Goal: Task Accomplishment & Management: Use online tool/utility

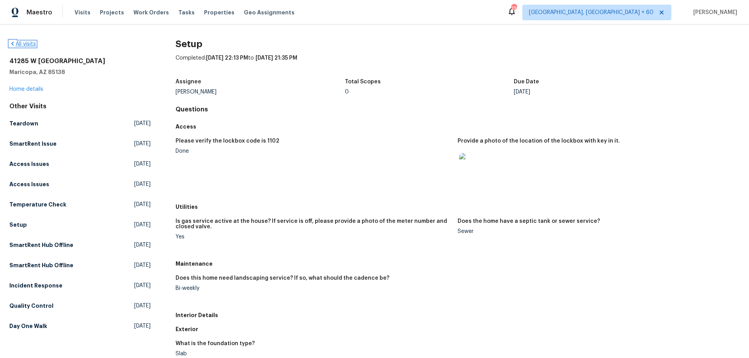
click at [12, 43] on icon at bounding box center [12, 44] width 6 height 6
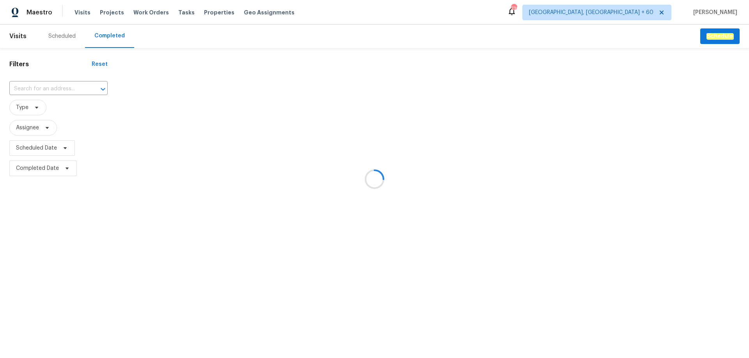
click at [48, 87] on div at bounding box center [374, 179] width 749 height 358
click at [44, 86] on div at bounding box center [374, 179] width 749 height 358
click at [36, 86] on div at bounding box center [374, 179] width 749 height 358
click at [30, 86] on div at bounding box center [374, 179] width 749 height 358
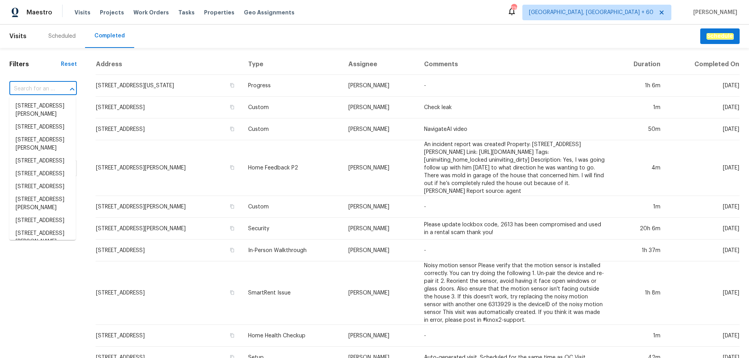
click at [28, 86] on input "text" at bounding box center [32, 89] width 46 height 12
paste input "[STREET_ADDRESS]"
type input "[STREET_ADDRESS]"
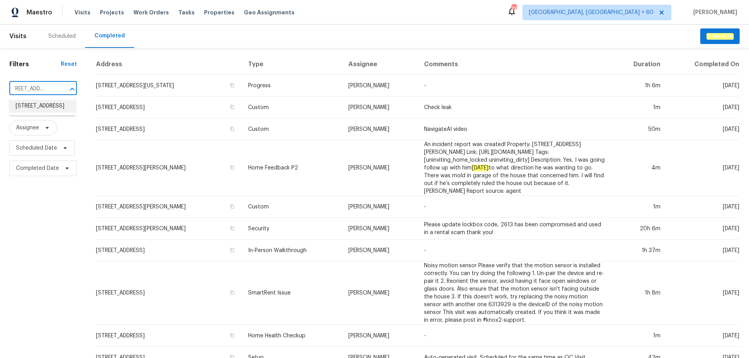
click at [31, 109] on li "[STREET_ADDRESS]" at bounding box center [42, 106] width 66 height 13
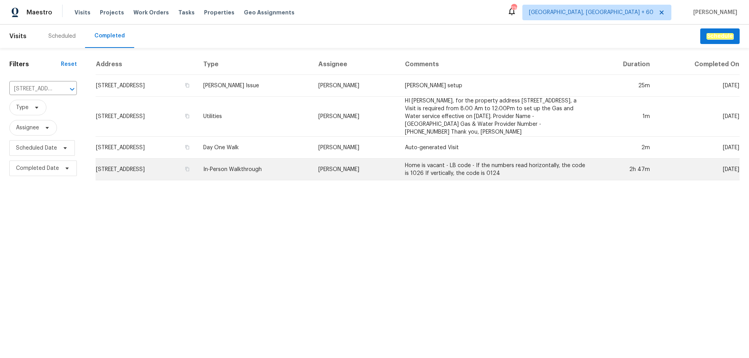
click at [268, 170] on td "In-Person Walkthrough" at bounding box center [254, 170] width 115 height 22
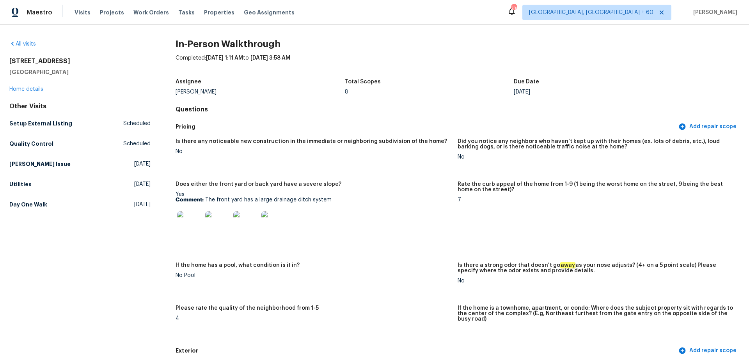
click at [367, 251] on figure "Does either the front yard or back yard have a severe slope? Yes Comment: The f…" at bounding box center [316, 218] width 282 height 72
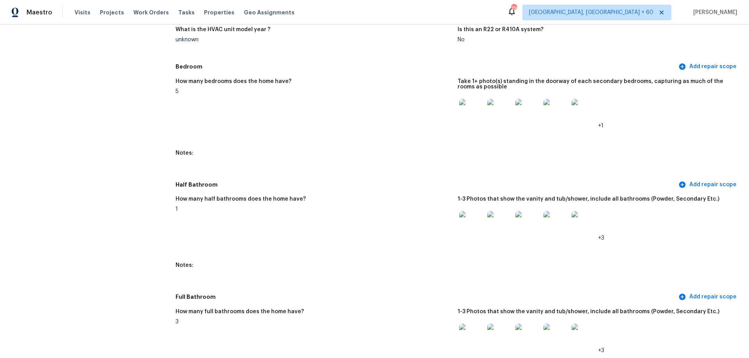
click at [463, 220] on img at bounding box center [471, 223] width 25 height 25
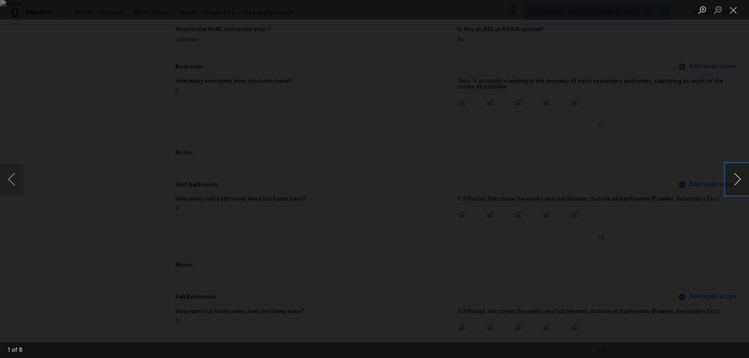
click at [732, 179] on button "Next image" at bounding box center [736, 179] width 23 height 31
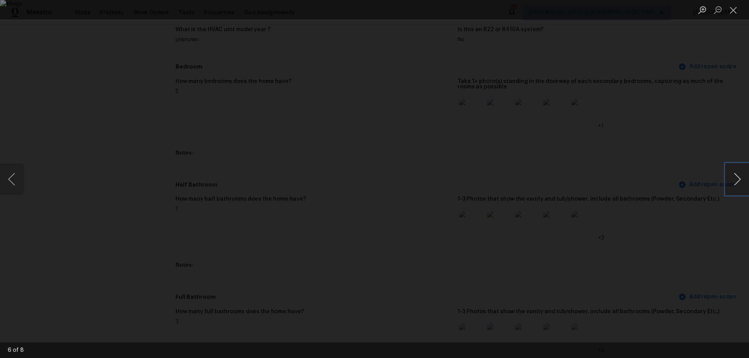
click at [732, 179] on button "Next image" at bounding box center [736, 179] width 23 height 31
click at [15, 180] on button "Previous image" at bounding box center [11, 179] width 23 height 31
click at [736, 12] on button "Close lightbox" at bounding box center [733, 10] width 16 height 14
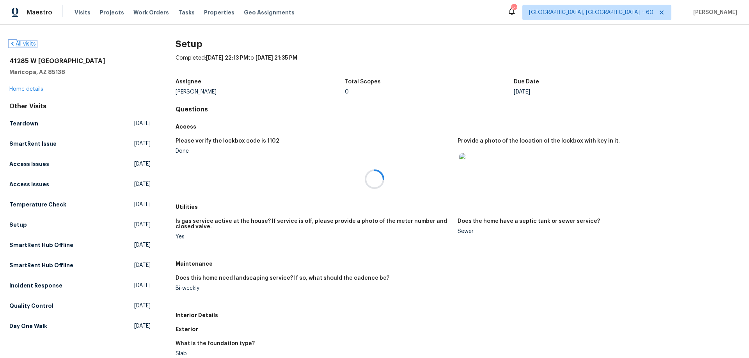
click at [10, 45] on icon at bounding box center [12, 44] width 6 height 6
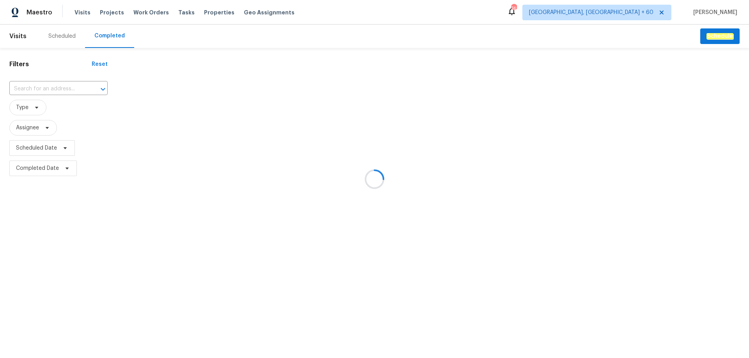
click at [38, 85] on div at bounding box center [374, 179] width 749 height 358
click at [30, 85] on div at bounding box center [374, 179] width 749 height 358
click at [25, 87] on div at bounding box center [374, 179] width 749 height 358
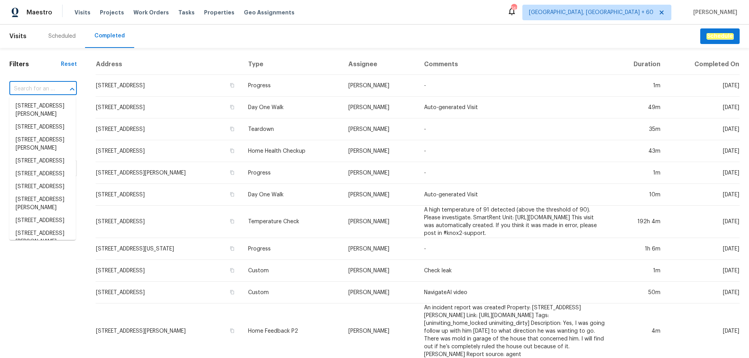
click at [12, 89] on input "text" at bounding box center [32, 89] width 46 height 12
paste input "516 Wentworth Dr, Graham, NC 27253"
type input "516 Wentworth Dr, Graham, NC 27253"
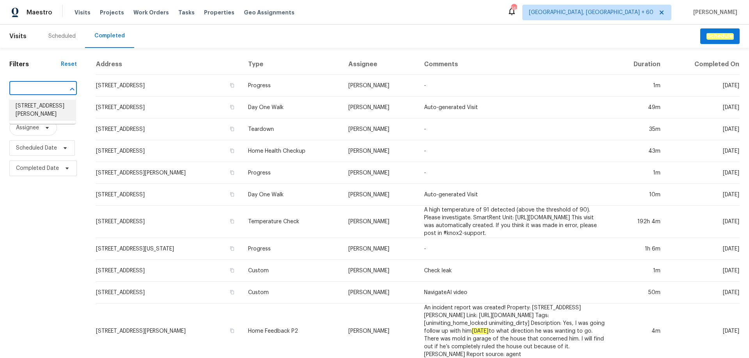
click at [41, 110] on li "516 Wentworth Dr, Graham, NC 27253" at bounding box center [42, 110] width 66 height 21
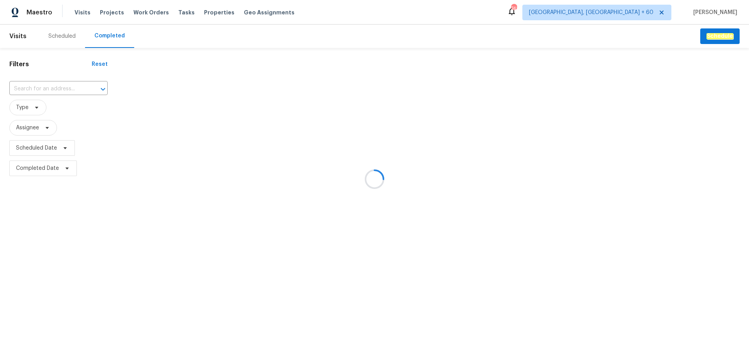
type input "516 Wentworth Dr, Graham, NC 27253"
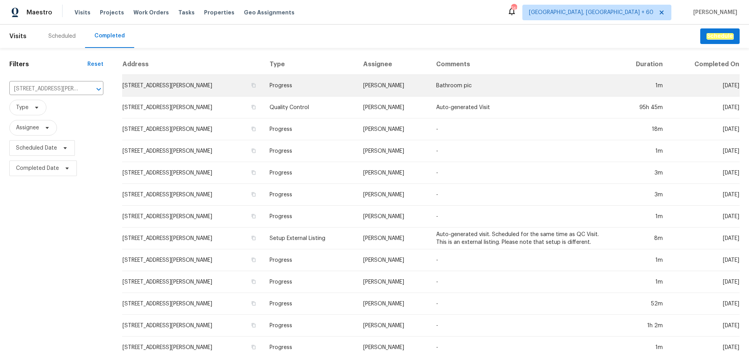
click at [313, 91] on td "Progress" at bounding box center [309, 86] width 93 height 22
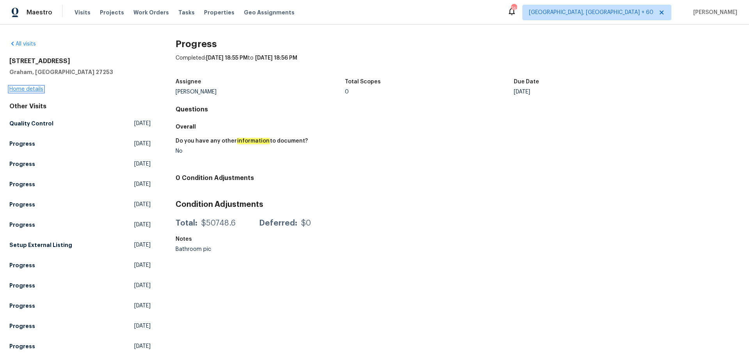
click at [39, 89] on link "Home details" at bounding box center [26, 89] width 34 height 5
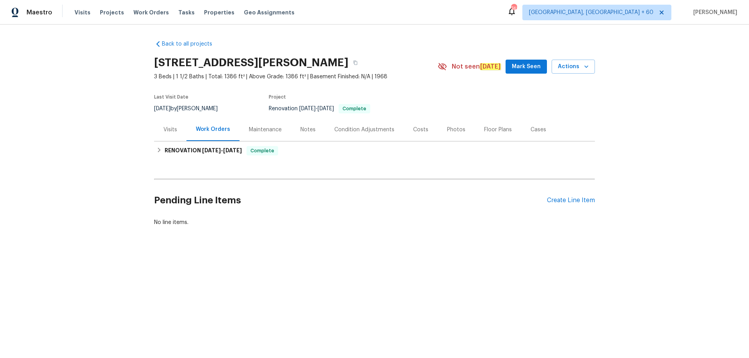
click at [448, 124] on div "Photos" at bounding box center [456, 129] width 37 height 23
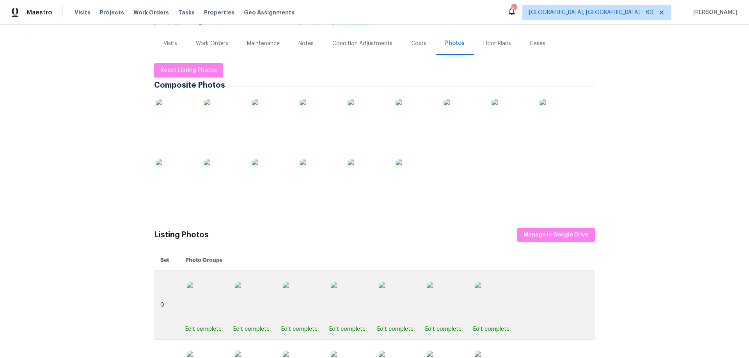
scroll to position [156, 0]
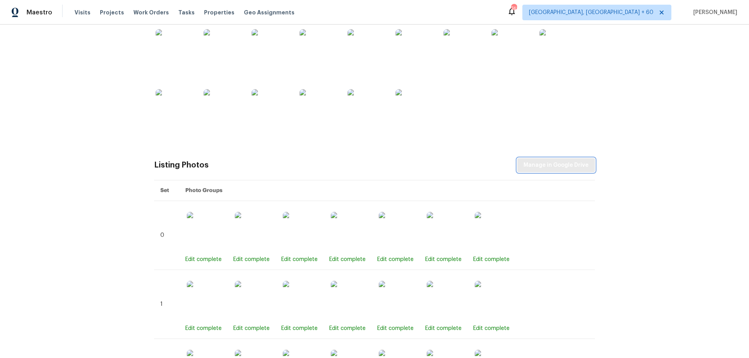
click at [545, 168] on span "Manage in Google Drive" at bounding box center [555, 166] width 65 height 10
